Goal: Task Accomplishment & Management: Manage account settings

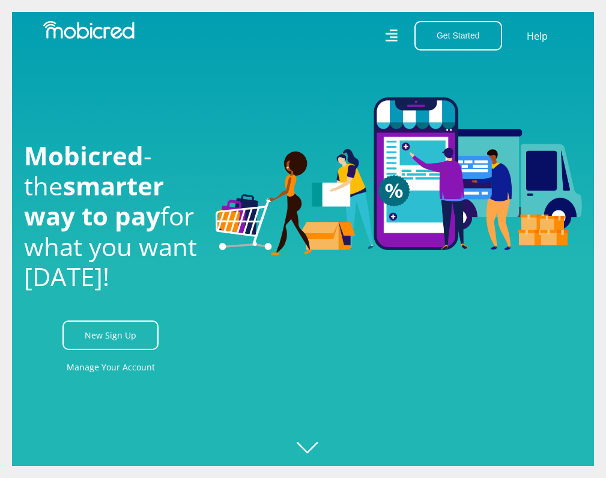
scroll to position [0, 1298]
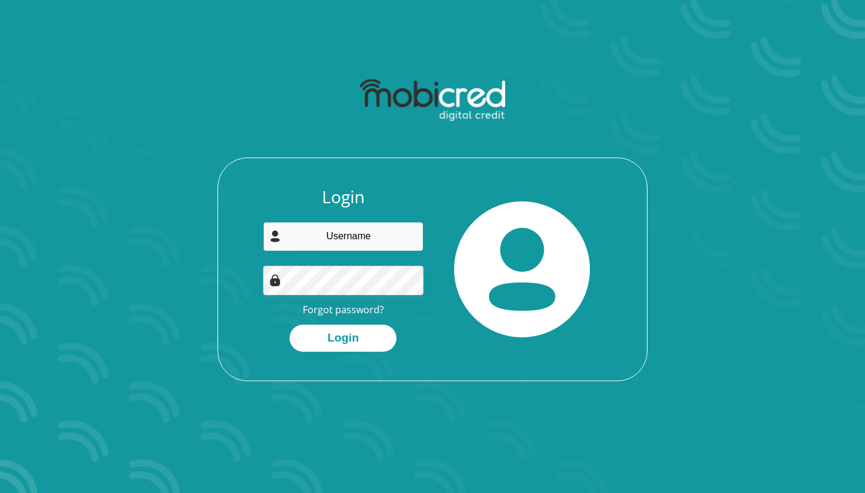
type input "Maleka4karabo@gmail.com"
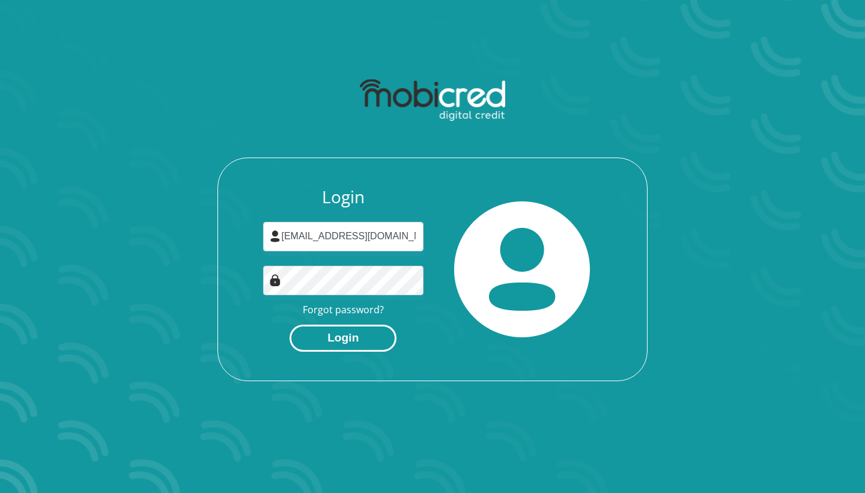
click at [333, 342] on button "Login" at bounding box center [343, 337] width 107 height 27
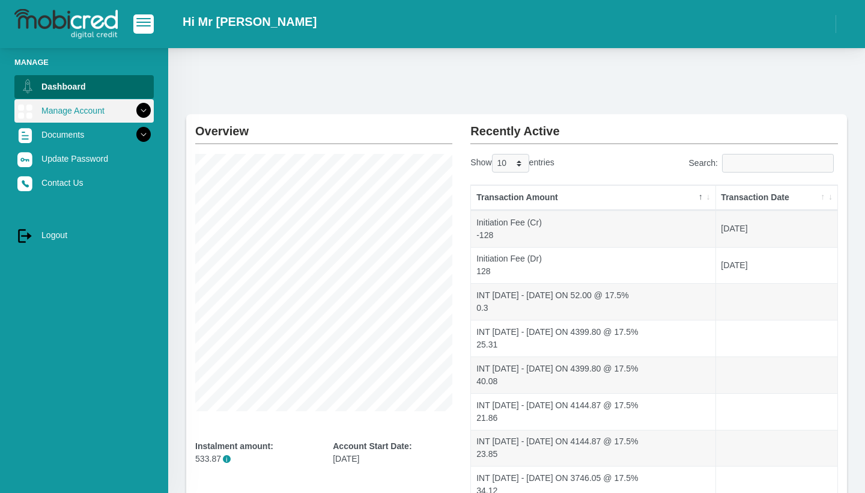
click at [146, 113] on icon at bounding box center [143, 110] width 20 height 20
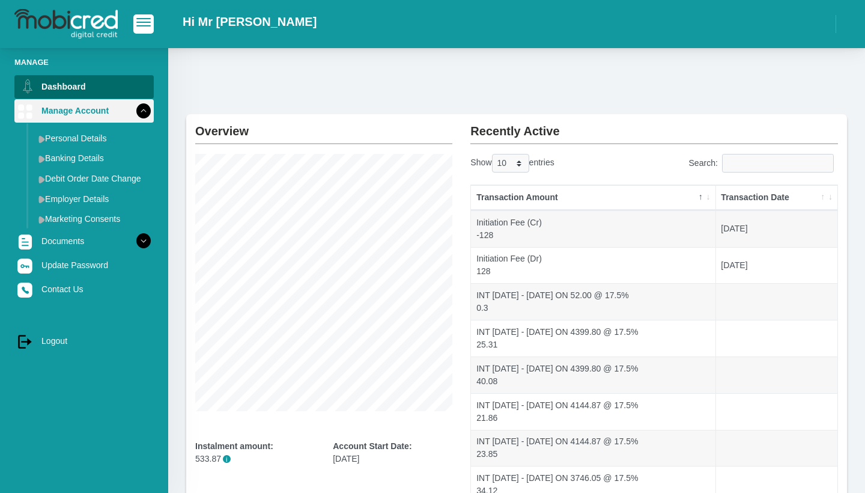
click at [140, 109] on icon at bounding box center [143, 110] width 20 height 20
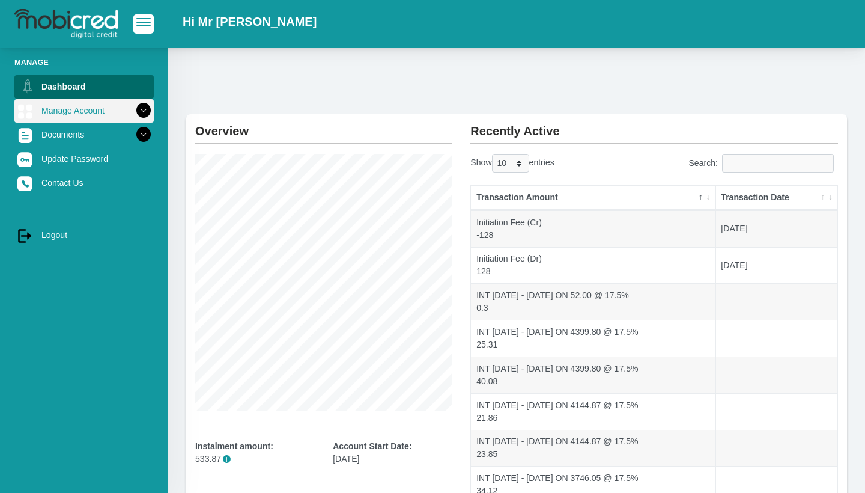
click at [145, 106] on icon at bounding box center [143, 110] width 20 height 20
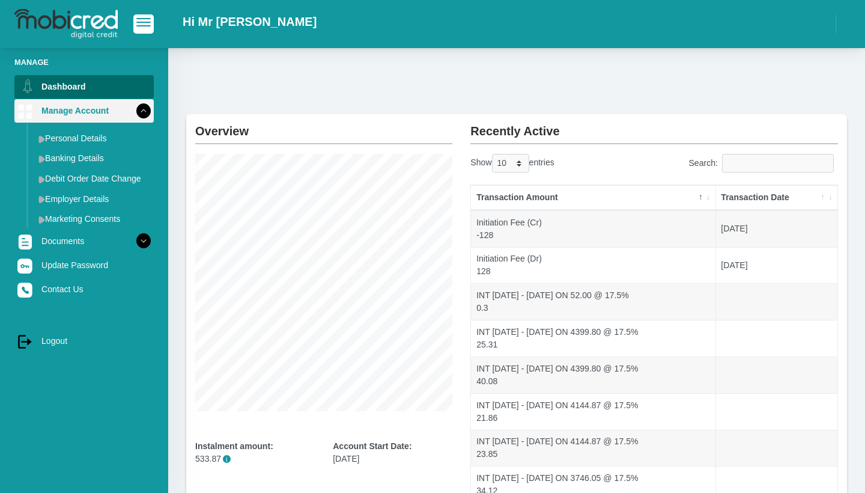
click at [151, 112] on icon at bounding box center [143, 110] width 20 height 20
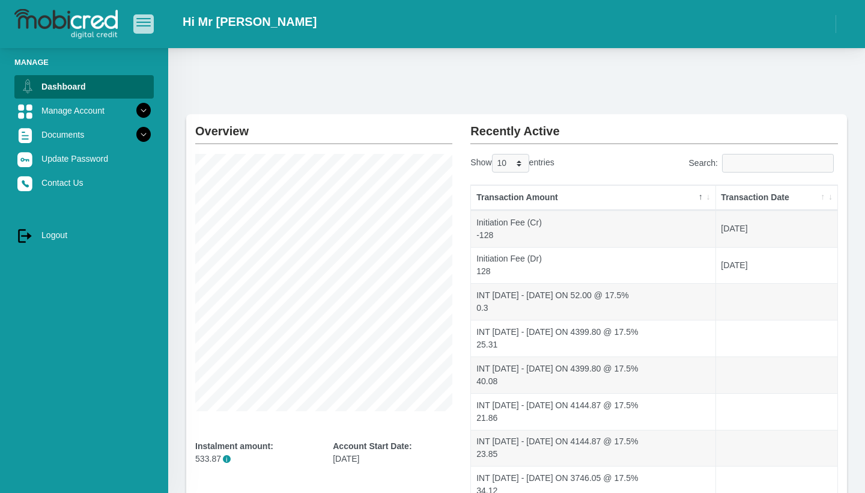
click at [135, 29] on button "button" at bounding box center [143, 23] width 20 height 19
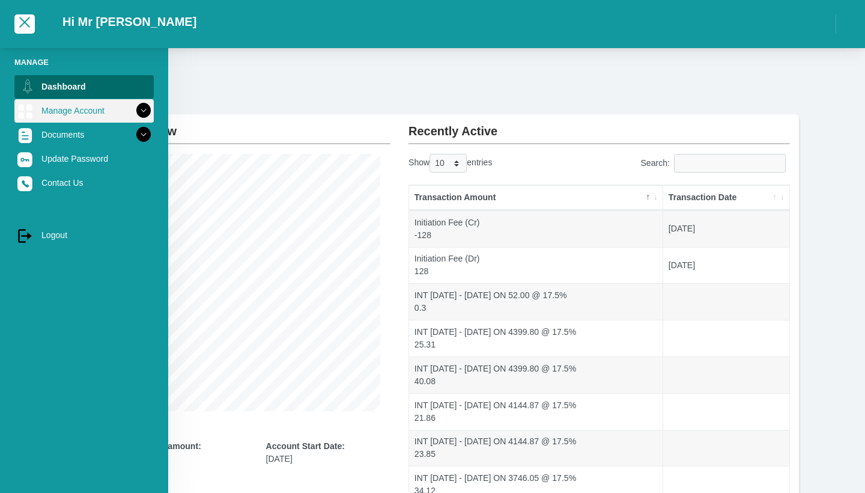
click at [106, 113] on link "Manage Account" at bounding box center [83, 110] width 139 height 23
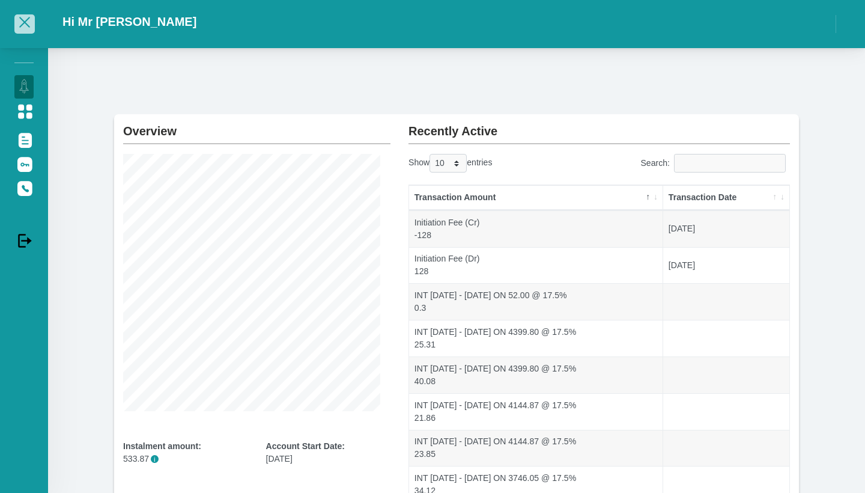
click at [23, 16] on button "button" at bounding box center [24, 23] width 20 height 19
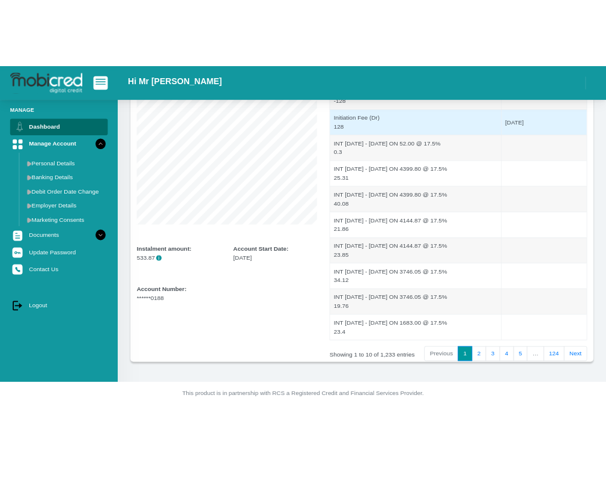
scroll to position [184, 0]
